Goal: Check status: Check status

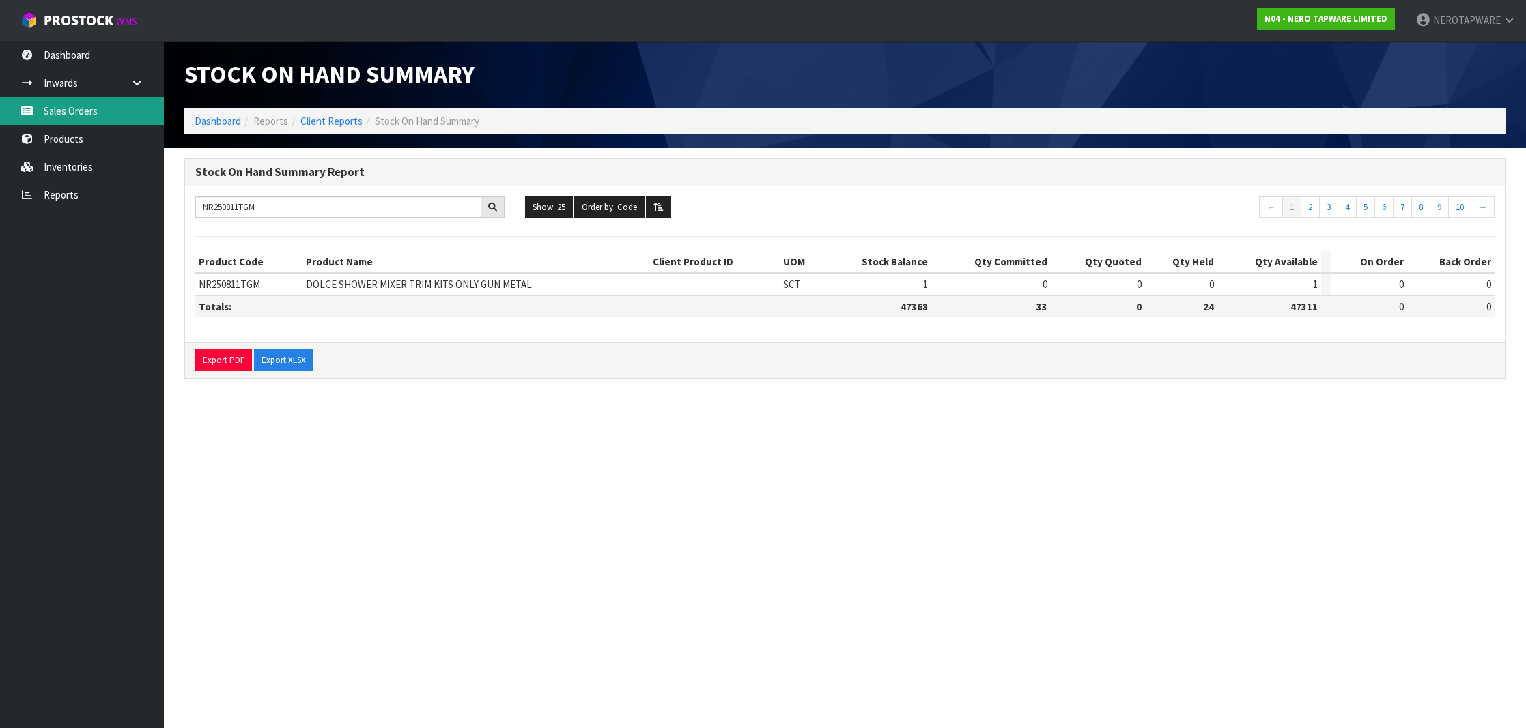
type input "NR250811TGM"
click at [82, 111] on link "Sales Orders" at bounding box center [82, 111] width 164 height 28
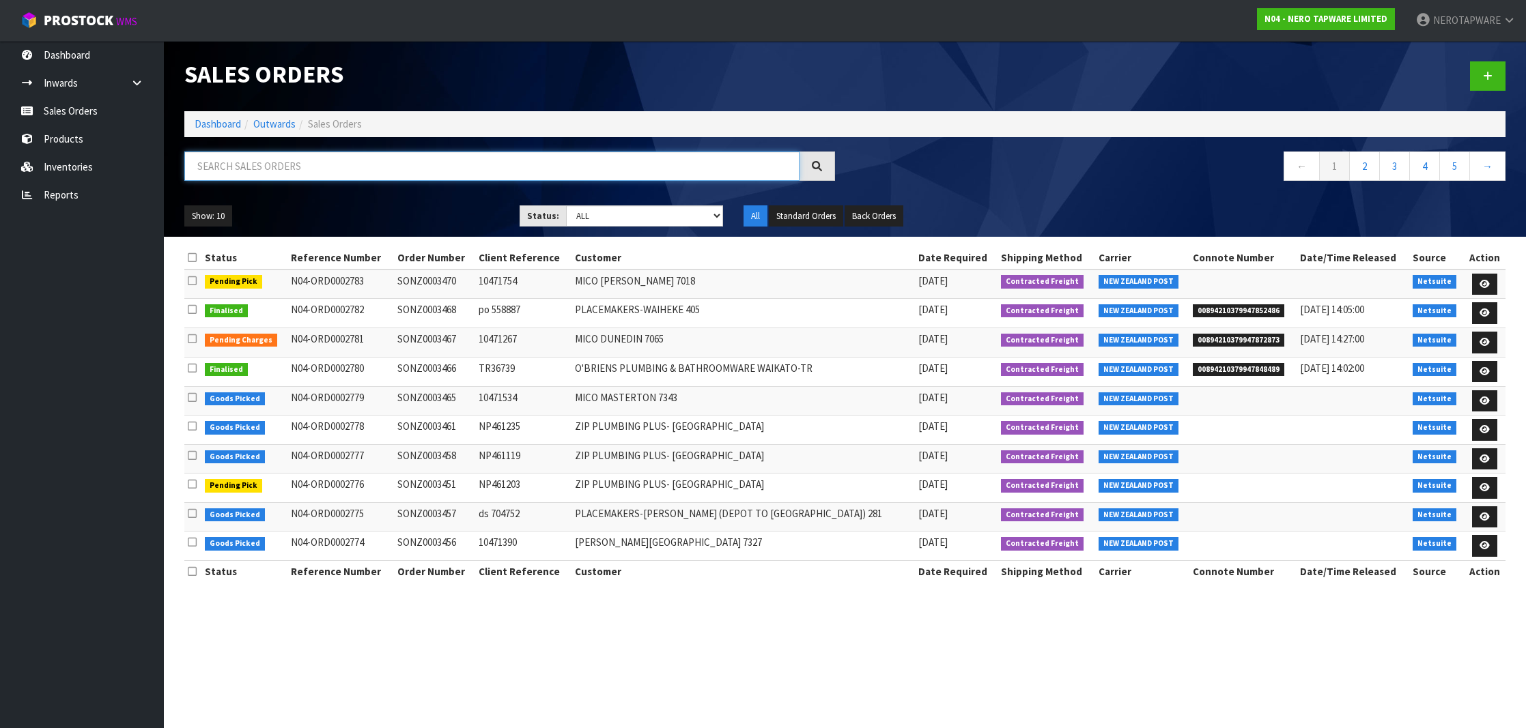
click at [318, 173] on input "text" at bounding box center [491, 166] width 615 height 29
paste input "SONZ0003430"
type input "SONZ0003430"
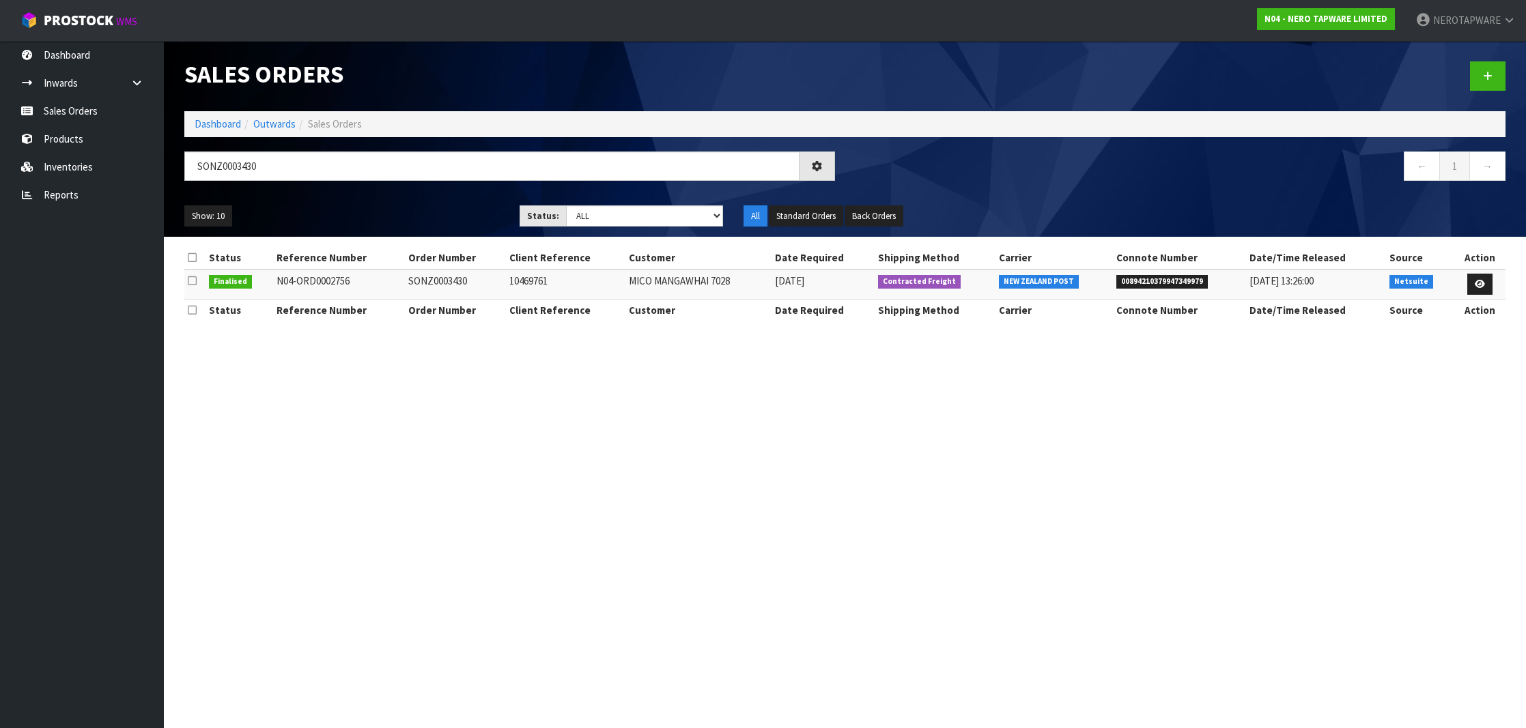
click at [1167, 279] on span "00894210379947349979" at bounding box center [1161, 282] width 91 height 14
copy span "00894210379947349979"
click at [1176, 283] on span "00894210379947349979" at bounding box center [1161, 282] width 91 height 14
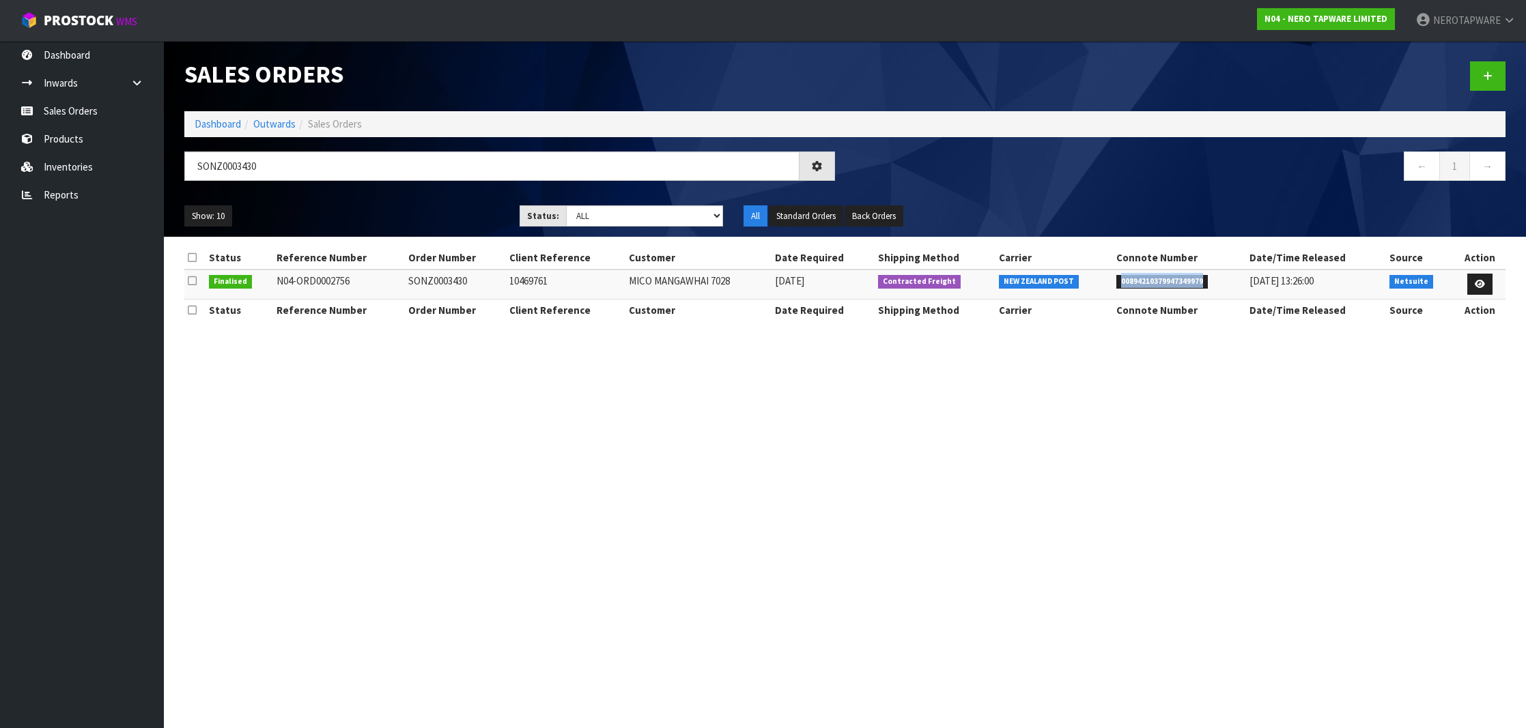
click at [1148, 277] on span "00894210379947349979" at bounding box center [1161, 282] width 91 height 14
click at [521, 279] on td "10469761" at bounding box center [565, 284] width 119 height 29
copy td "10469761"
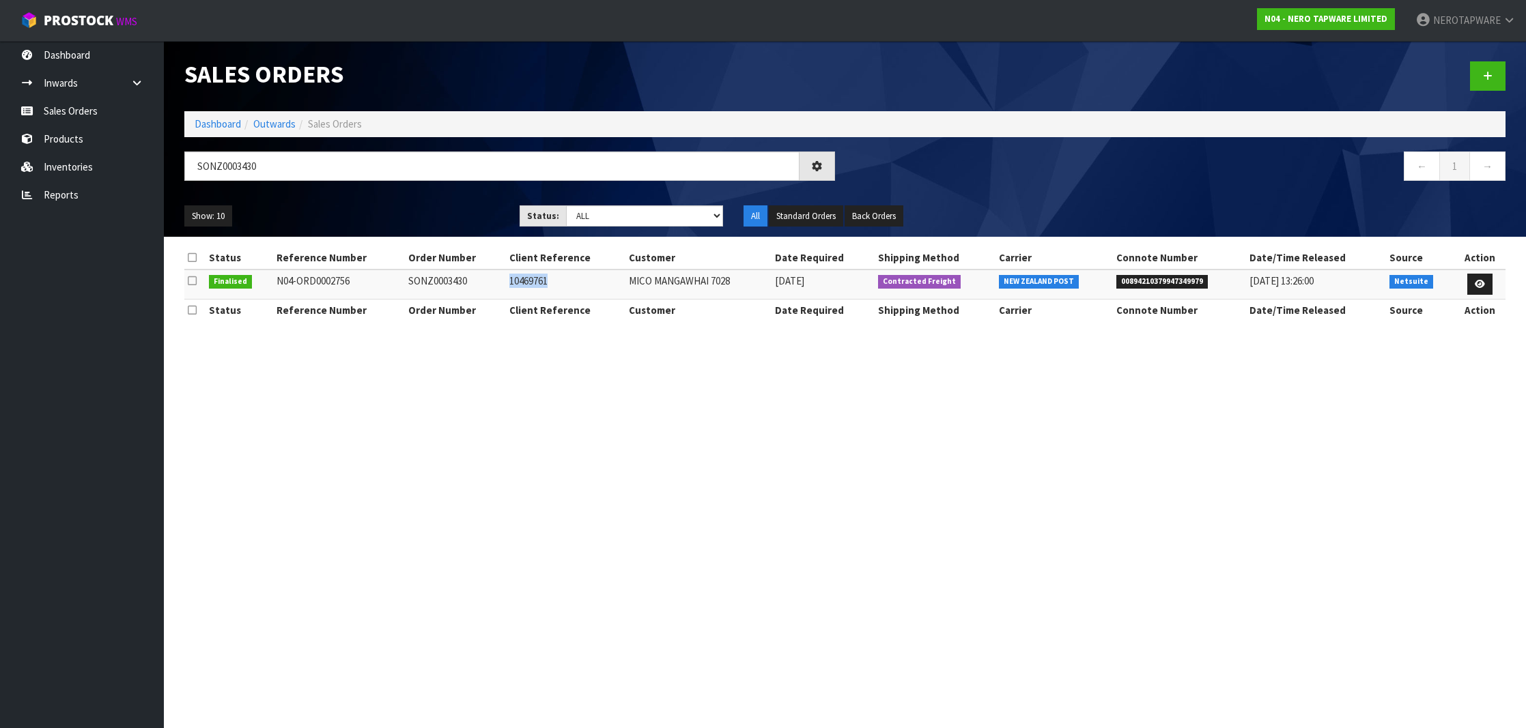
drag, startPoint x: 537, startPoint y: 401, endPoint x: 528, endPoint y: 375, distance: 26.8
click at [537, 401] on section "Sales Orders Dashboard Outwards Sales Orders SONZ0003430 ← 1 → Show: 10 5 10 25…" at bounding box center [763, 364] width 1526 height 728
click at [1163, 279] on span "00894210379947349979" at bounding box center [1161, 282] width 91 height 14
copy span "00894210379947349979"
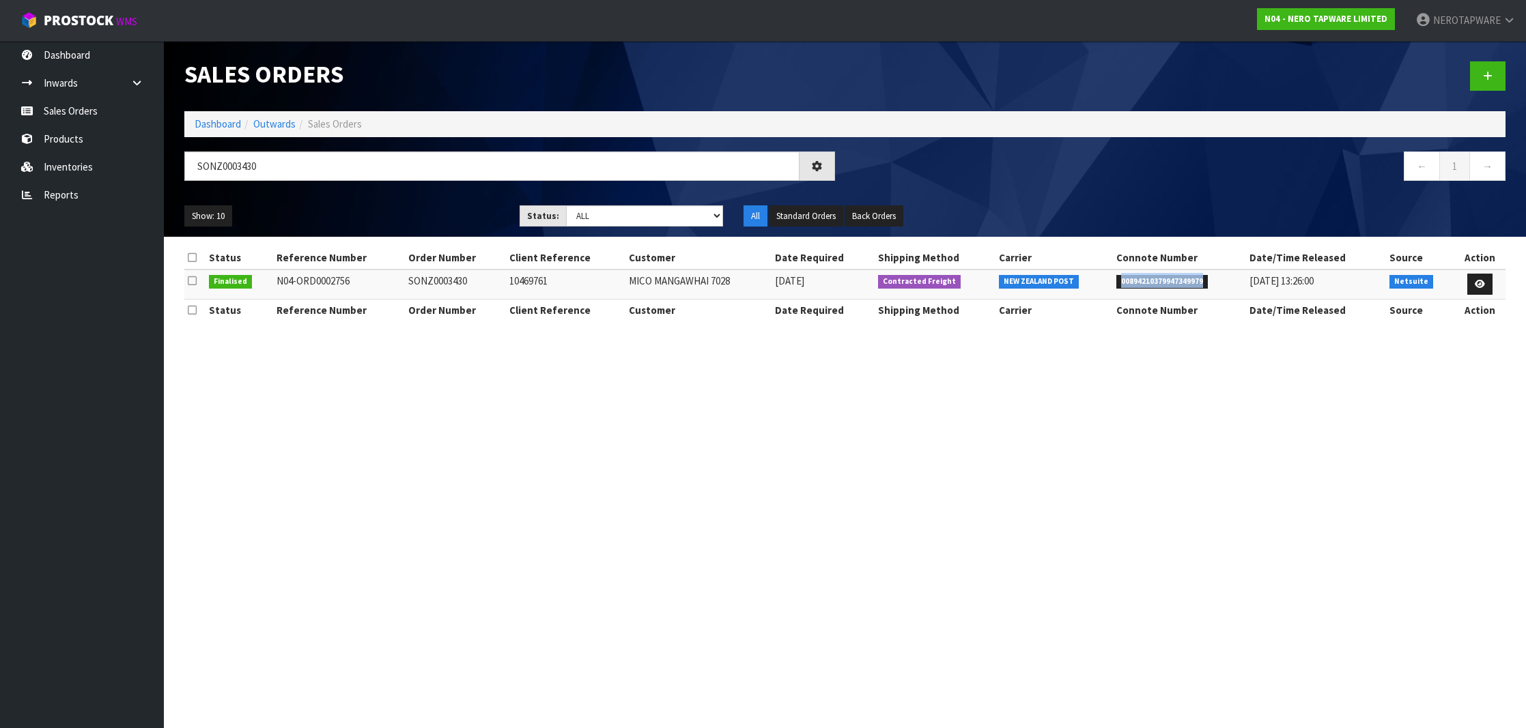
click at [1131, 279] on span "00894210379947349979" at bounding box center [1161, 282] width 91 height 14
copy span "00894210379947349979"
